Goal: Task Accomplishment & Management: Complete application form

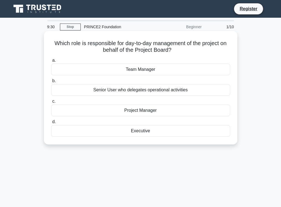
click at [63, 90] on div "Senior User who delegates operational activities" at bounding box center [140, 90] width 179 height 12
click at [51, 83] on input "b. Senior User who delegates operational activities" at bounding box center [51, 81] width 0 height 4
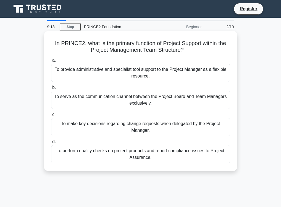
click at [64, 96] on div "To serve as the communication channel between the Project Board and Team Manage…" at bounding box center [140, 100] width 179 height 18
click at [51, 89] on input "b. To serve as the communication channel between the Project Board and Team Man…" at bounding box center [51, 88] width 0 height 4
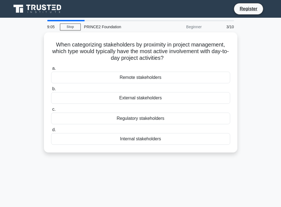
click at [64, 96] on div "External stakeholders" at bounding box center [140, 98] width 179 height 12
click at [51, 91] on input "b. External stakeholders" at bounding box center [51, 89] width 0 height 4
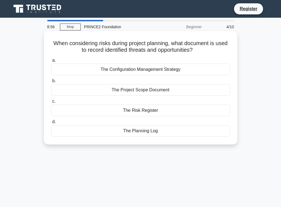
click at [80, 86] on div "The Project Scope Document" at bounding box center [140, 90] width 179 height 12
click at [51, 83] on input "b. The Project Scope Document" at bounding box center [51, 81] width 0 height 4
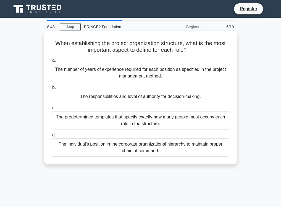
click at [80, 94] on div "The responsibilities and level of authority for decision-making." at bounding box center [140, 97] width 179 height 12
click at [51, 89] on input "b. The responsibilities and level of authority for decision-making." at bounding box center [51, 88] width 0 height 4
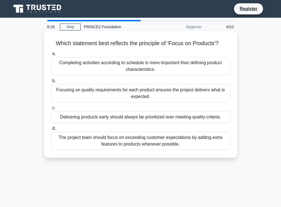
click at [100, 62] on div "Completing activities according to schedule is more important than defining pro…" at bounding box center [140, 66] width 179 height 18
click at [51, 56] on input "a. Completing activities according to schedule is more important than defining …" at bounding box center [51, 54] width 0 height 4
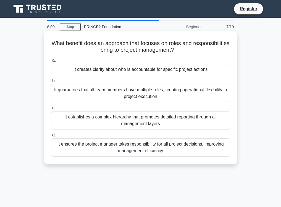
click at [101, 87] on div "It guarantees that all team members have multiple roles, creating operational f…" at bounding box center [140, 93] width 179 height 18
click at [51, 83] on input "b. It guarantees that all team members have multiple roles, creating operationa…" at bounding box center [51, 81] width 0 height 4
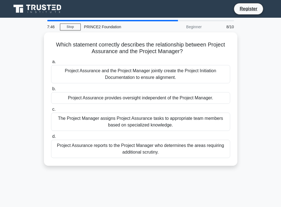
click at [101, 87] on label "b. Project Assurance provides oversight independent of the Project Manager." at bounding box center [140, 94] width 179 height 18
click at [51, 87] on input "b. Project Assurance provides oversight independent of the Project Manager." at bounding box center [51, 89] width 0 height 4
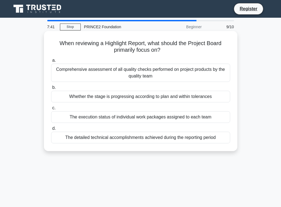
click at [115, 73] on div "Comprehensive assessment of all quality checks performed on project products by…" at bounding box center [140, 73] width 179 height 18
click at [51, 62] on input "a. Comprehensive assessment of all quality checks performed on project products…" at bounding box center [51, 61] width 0 height 4
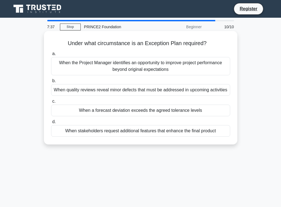
click at [111, 110] on div "When a forecast deviation exceeds the agreed tolerance levels" at bounding box center [140, 110] width 179 height 12
click at [51, 103] on input "c. When a forecast deviation exceeds the agreed tolerance levels" at bounding box center [51, 101] width 0 height 4
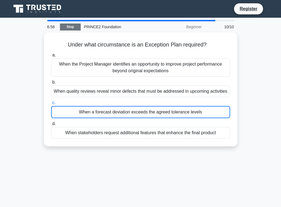
click at [63, 26] on link "Stop" at bounding box center [70, 26] width 21 height 7
